Goal: Register for event/course

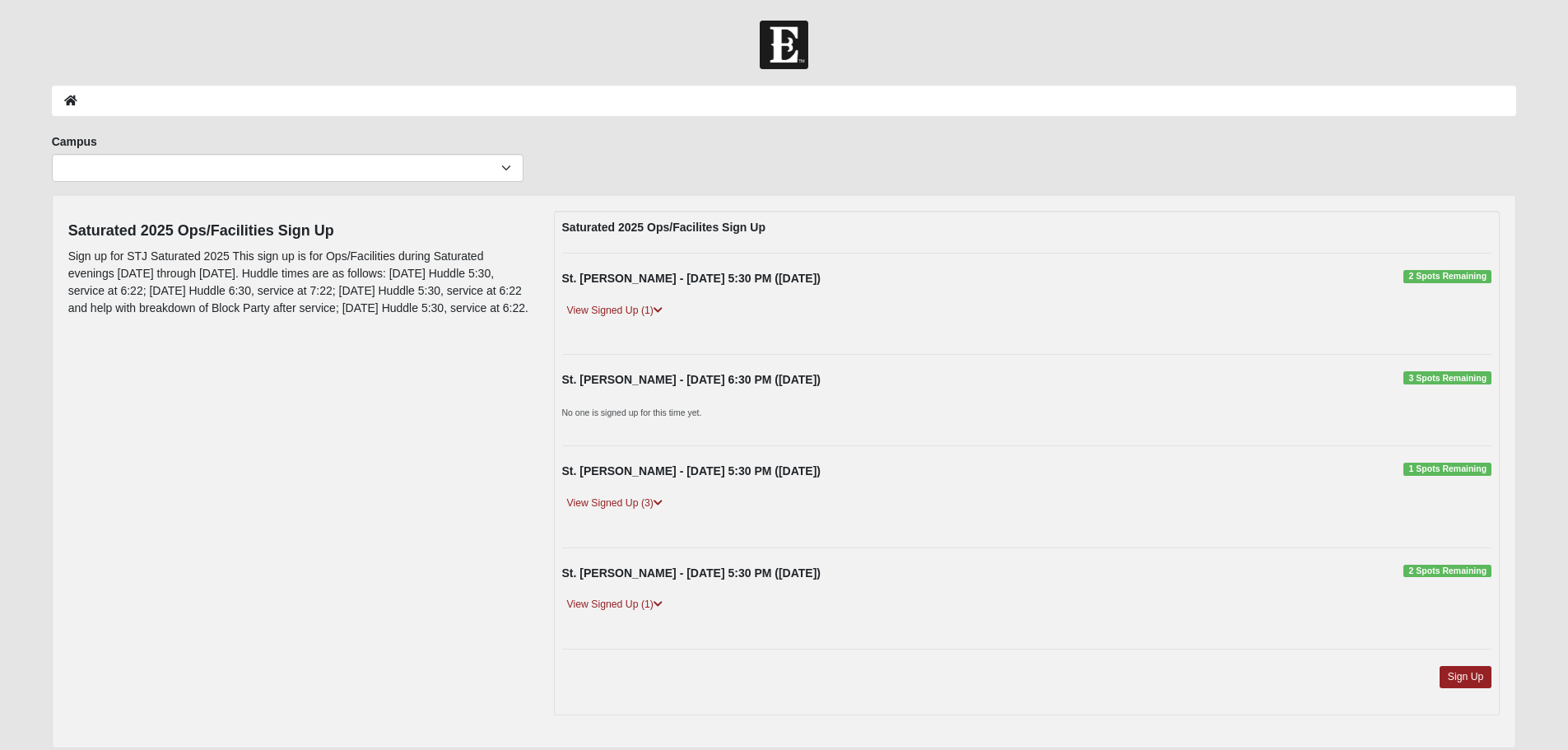
click at [975, 635] on div "Saturated 2025 Ops/Facilites Sign Up St. [PERSON_NAME] - [DATE] 5:30 PM ([DATE]…" at bounding box center [1027, 463] width 946 height 504
click at [658, 501] on icon at bounding box center [658, 503] width 9 height 10
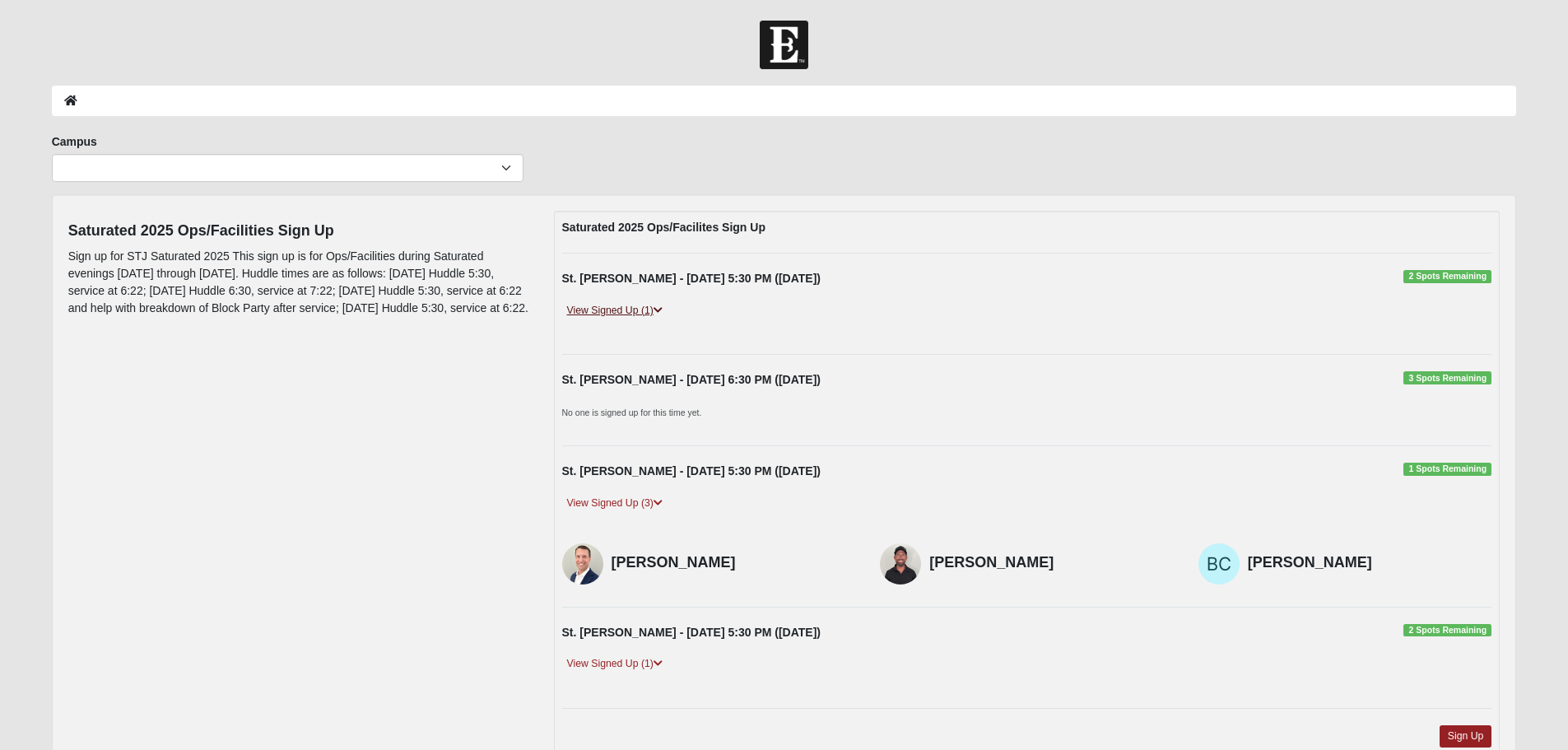
click at [663, 313] on icon at bounding box center [658, 310] width 9 height 10
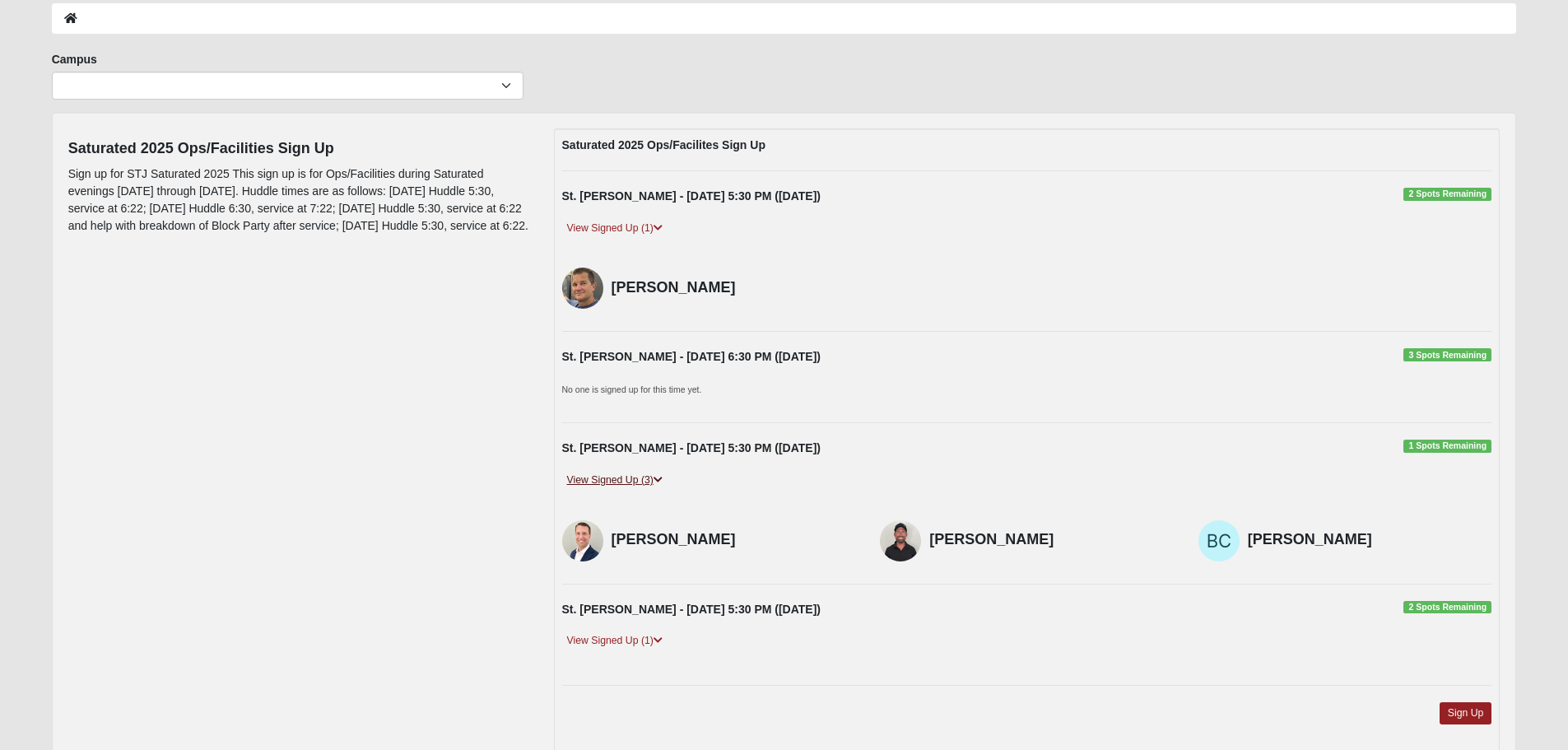
scroll to position [165, 0]
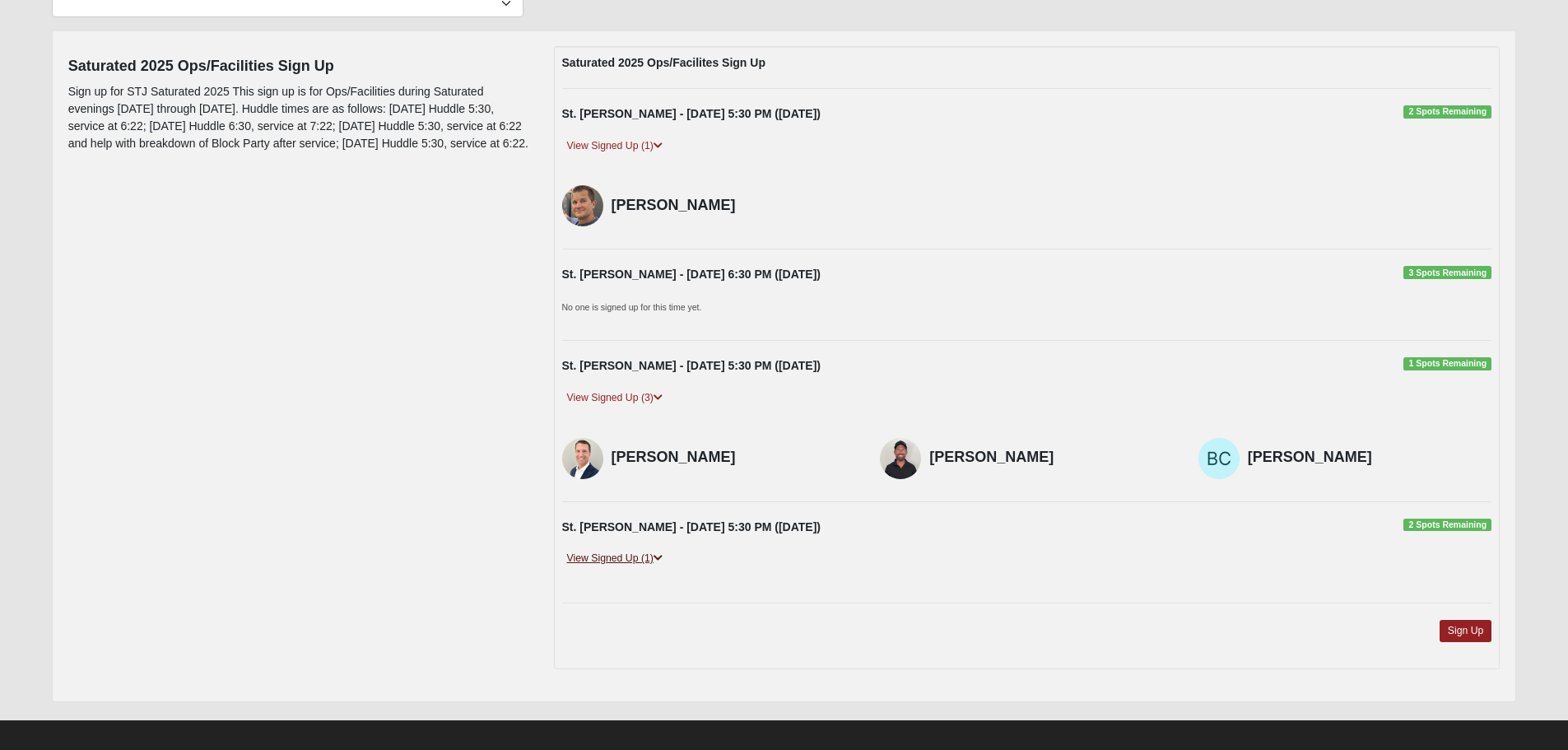
click at [658, 556] on icon at bounding box center [658, 558] width 9 height 10
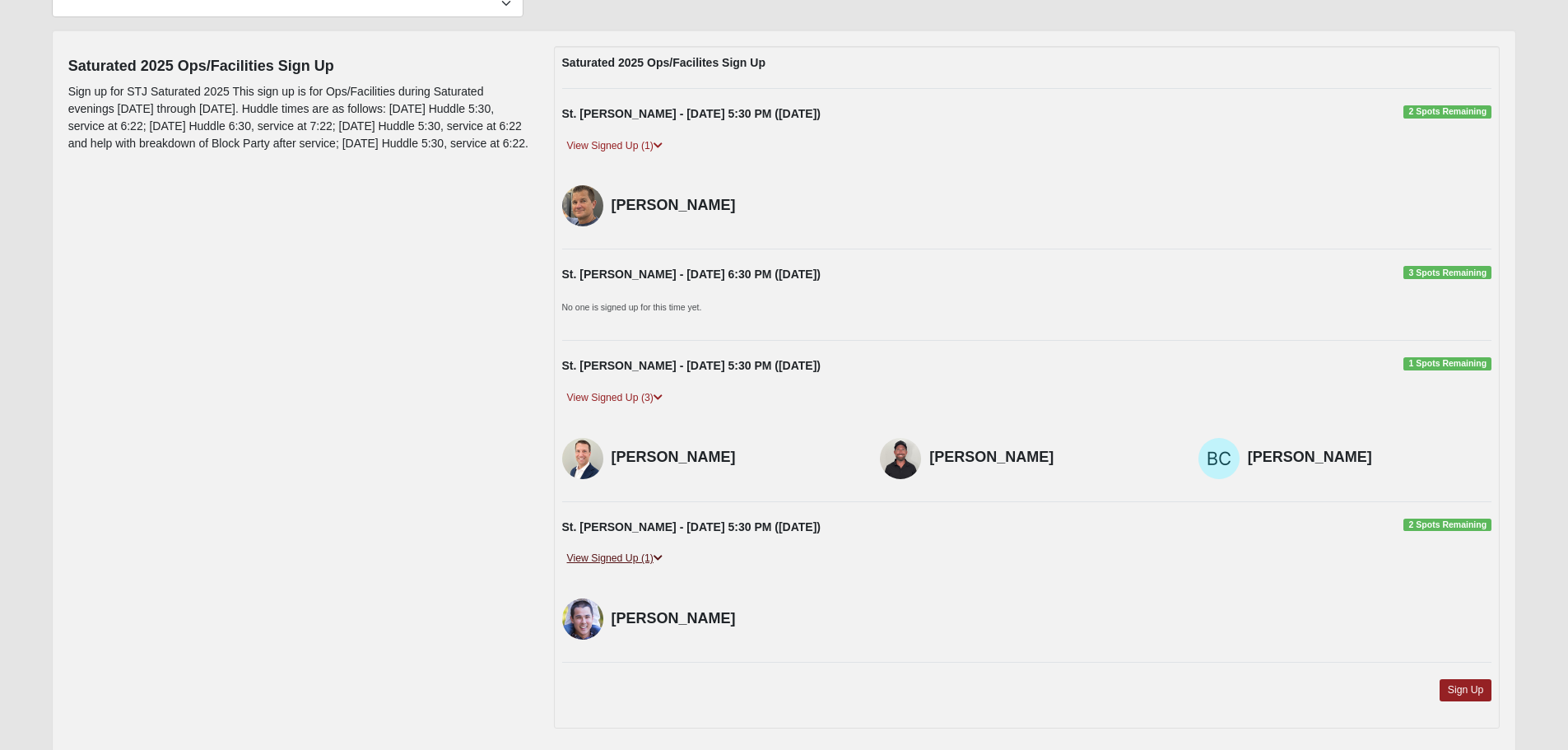
click at [661, 556] on icon at bounding box center [658, 558] width 9 height 10
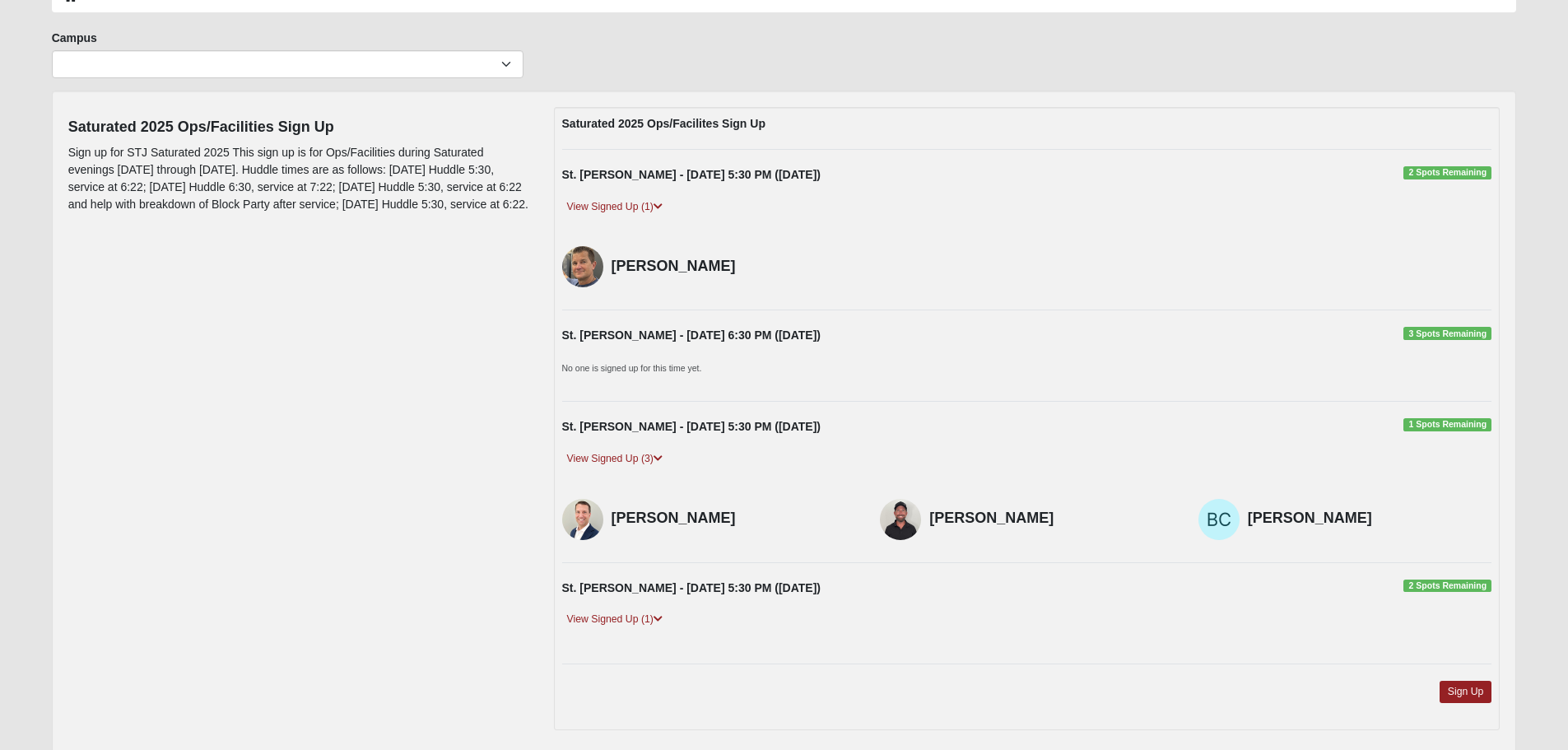
scroll to position [0, 0]
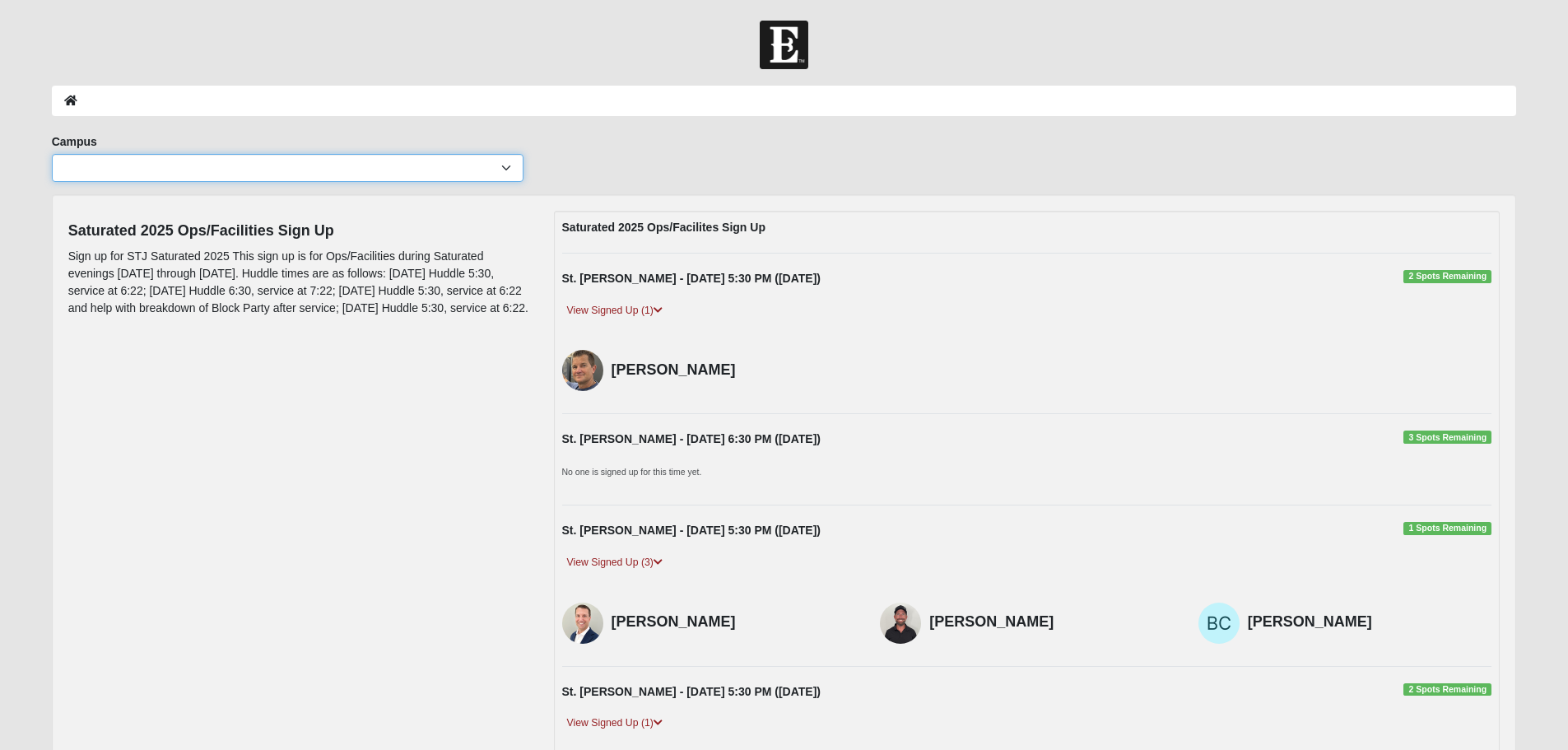
click at [510, 163] on select "Arlington Baymeadows Eleven22 Online Fleming Island Jesup Mandarin North Jax Or…" at bounding box center [288, 168] width 472 height 28
select select "11"
click at [52, 154] on select "Arlington Baymeadows Eleven22 Online Fleming Island Jesup Mandarin North Jax Or…" at bounding box center [288, 168] width 472 height 28
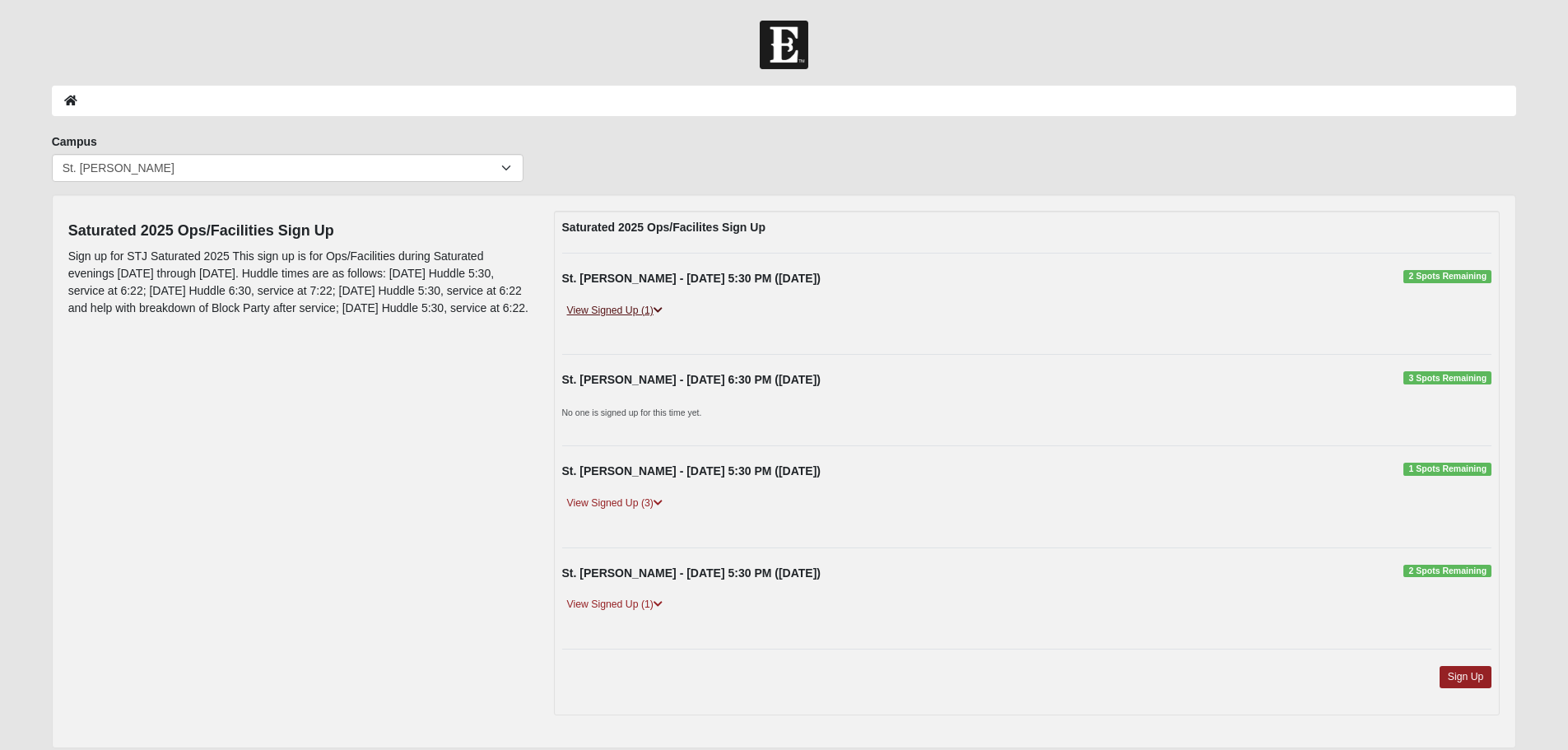
click at [662, 315] on link "View Signed Up (1)" at bounding box center [614, 310] width 105 height 17
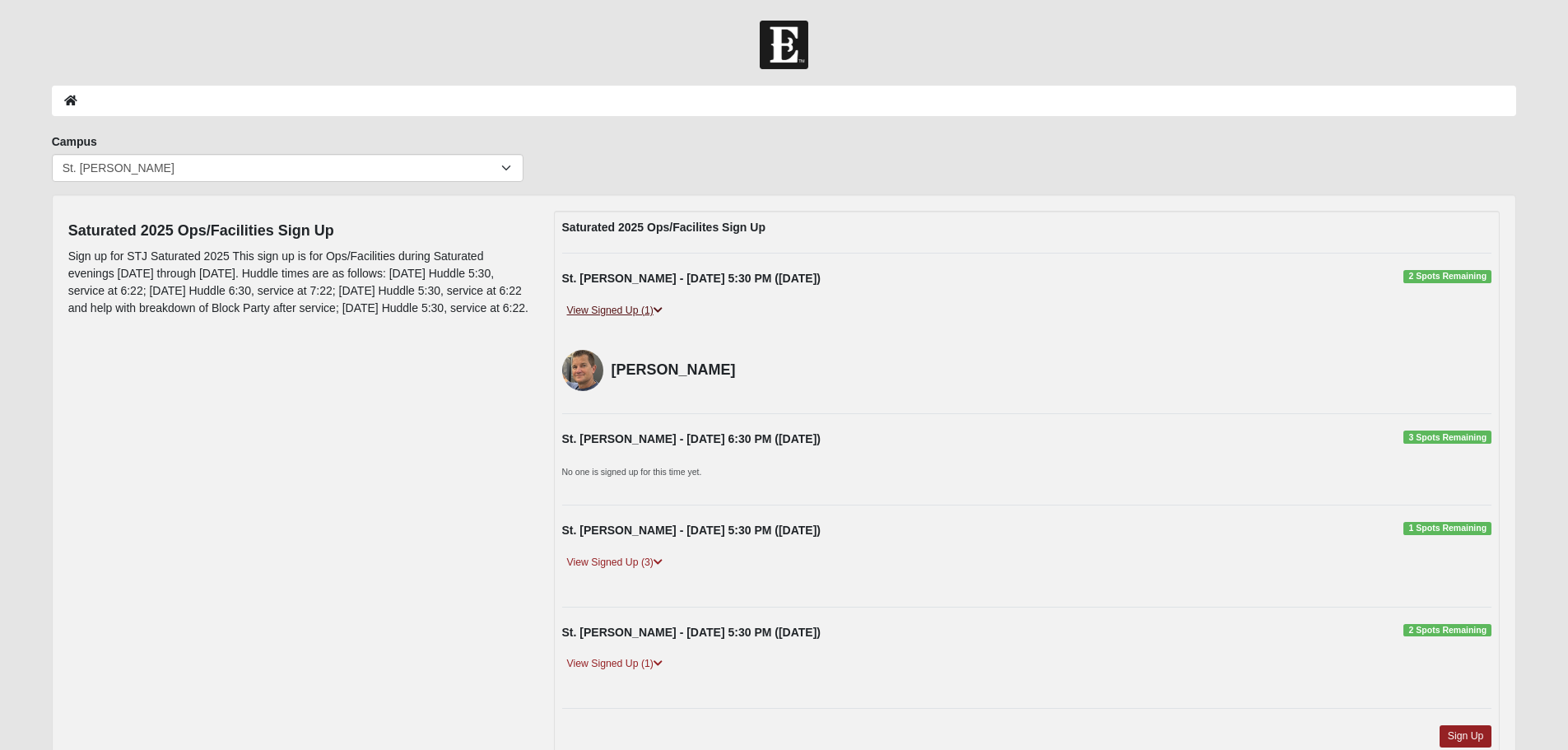
click at [662, 315] on link "View Signed Up (1)" at bounding box center [614, 310] width 105 height 17
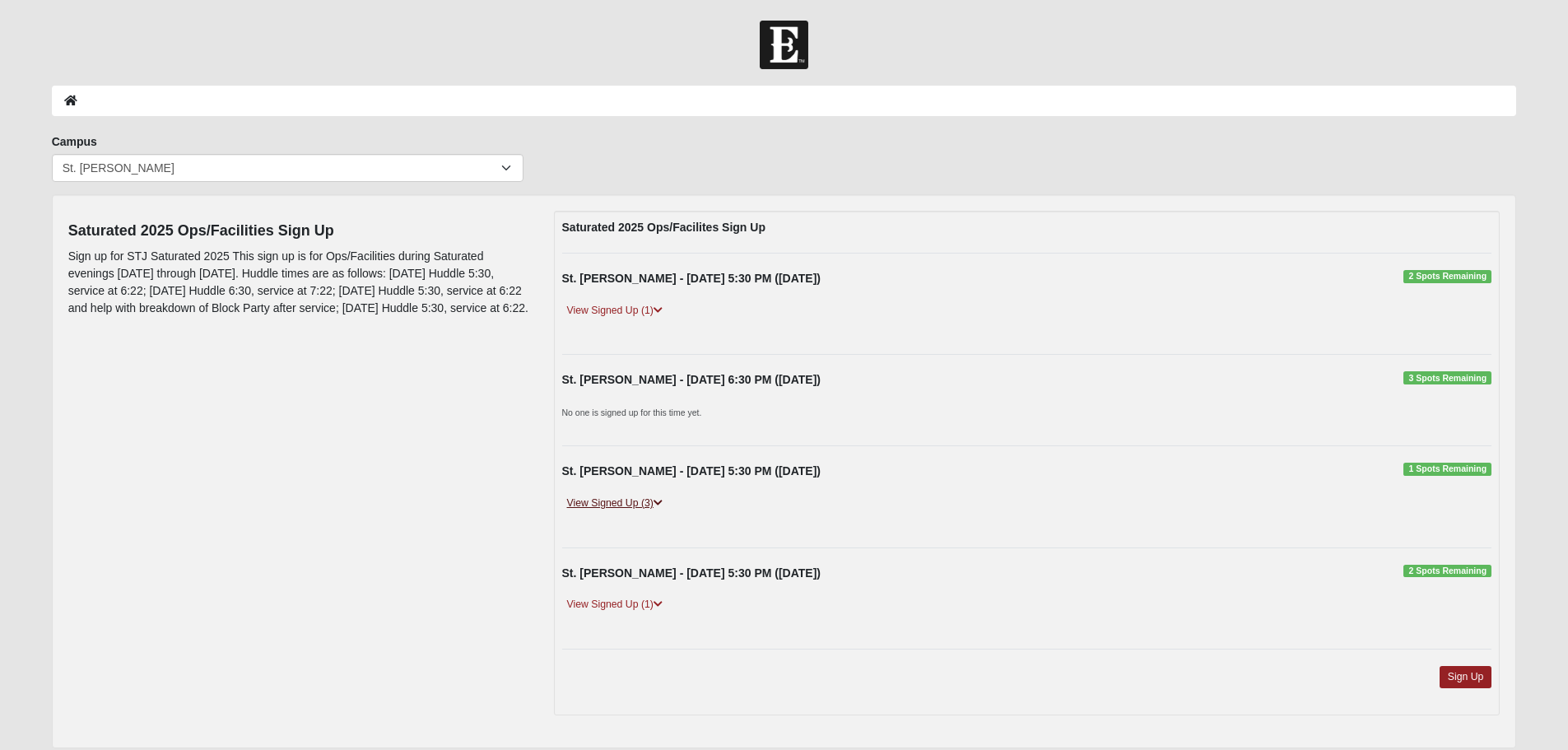
click at [659, 501] on icon at bounding box center [658, 503] width 9 height 10
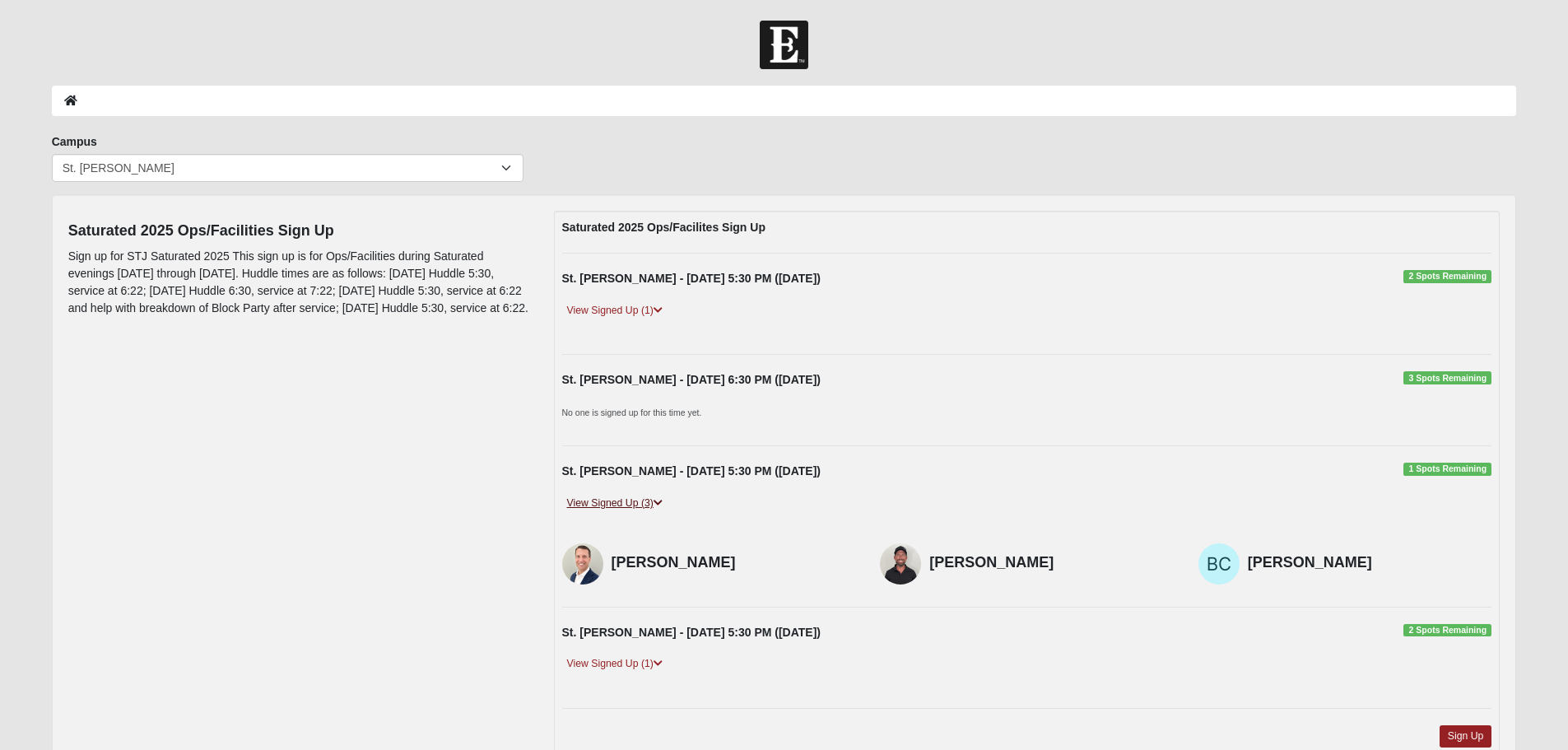
click at [659, 501] on icon at bounding box center [658, 503] width 9 height 10
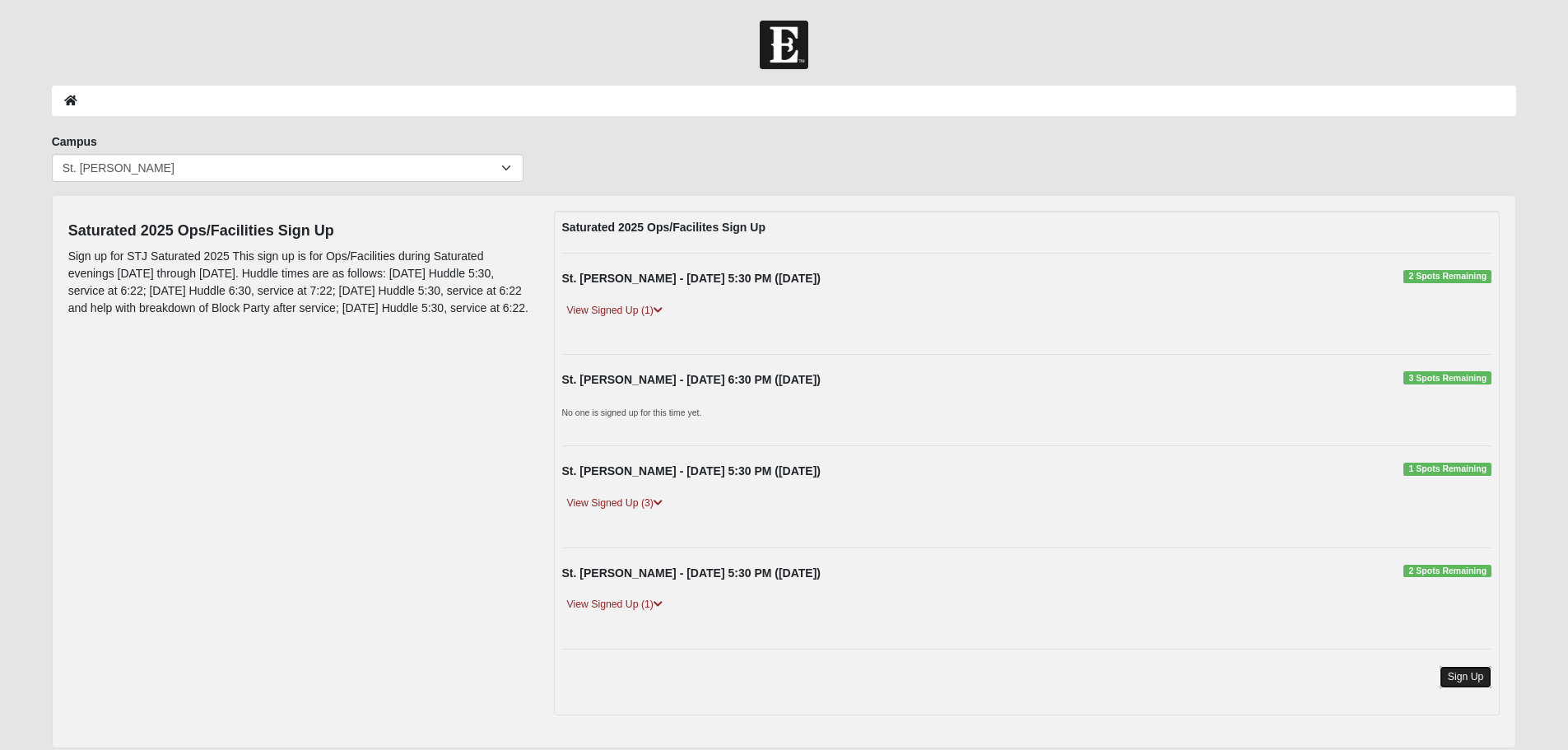
click at [1466, 679] on link "Sign Up" at bounding box center [1466, 677] width 53 height 22
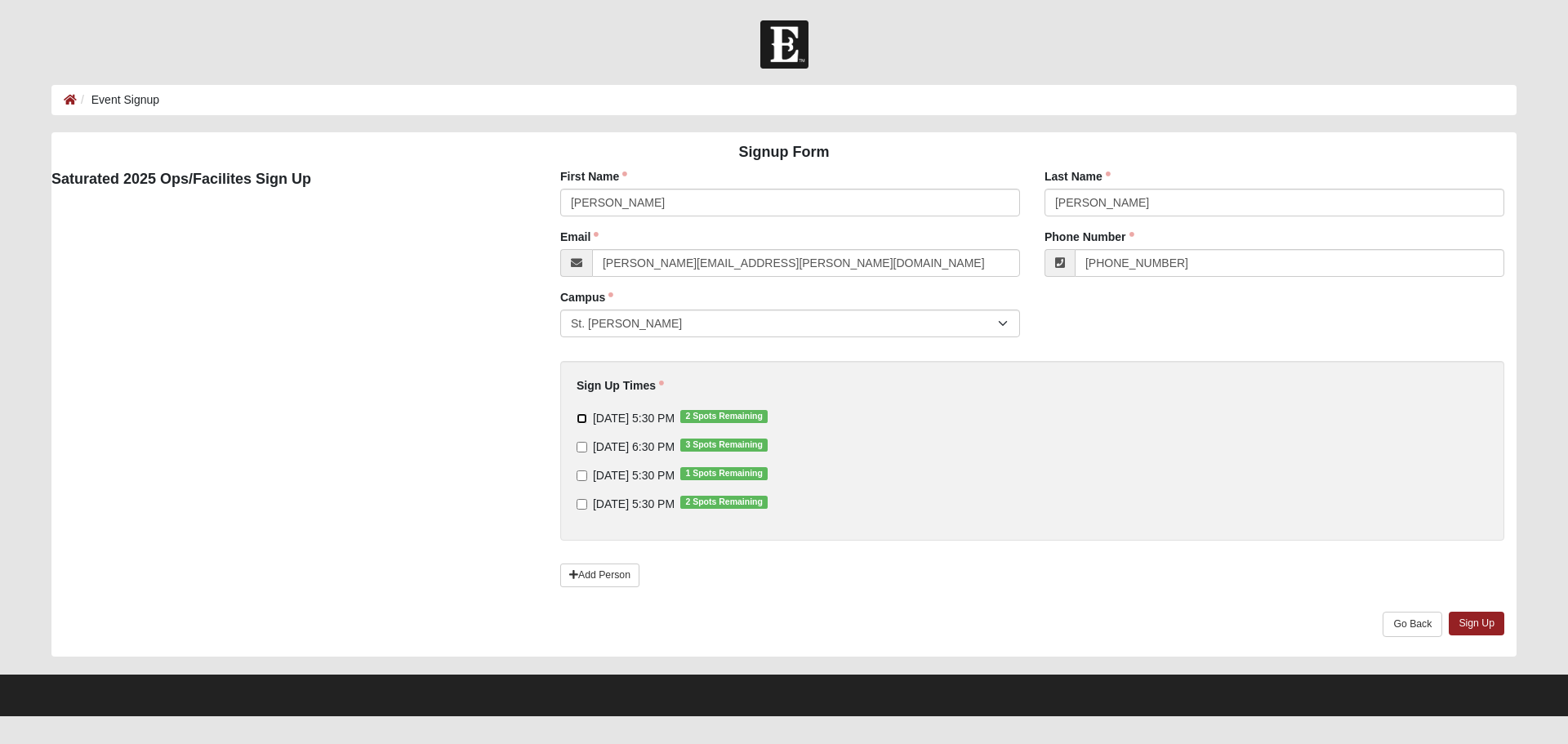
click at [581, 417] on input "[DATE] 5:30 PM 2 Spots Remaining" at bounding box center [582, 418] width 11 height 11
checkbox input "true"
click at [579, 451] on input "[DATE] 6:30 PM 3 Spots Remaining" at bounding box center [582, 447] width 11 height 11
checkbox input "true"
click at [1476, 621] on link "Sign Up" at bounding box center [1476, 623] width 55 height 24
